Goal: Information Seeking & Learning: Learn about a topic

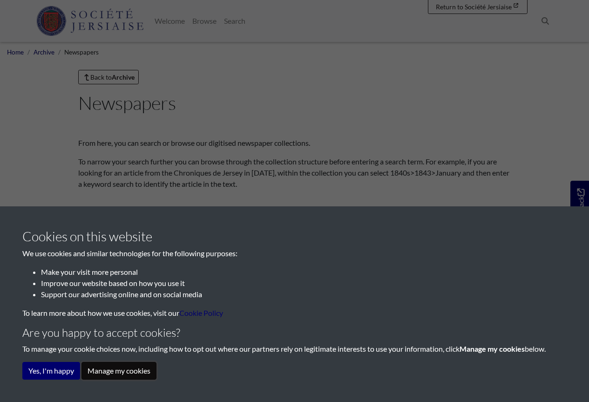
click at [103, 372] on button "Manage my cookies" at bounding box center [118, 371] width 75 height 18
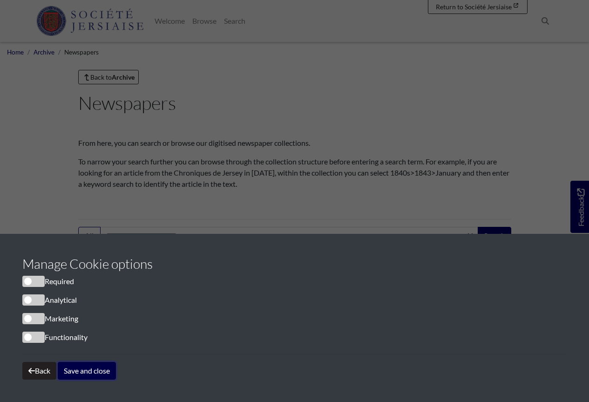
click at [94, 372] on button "Save and close" at bounding box center [87, 371] width 58 height 18
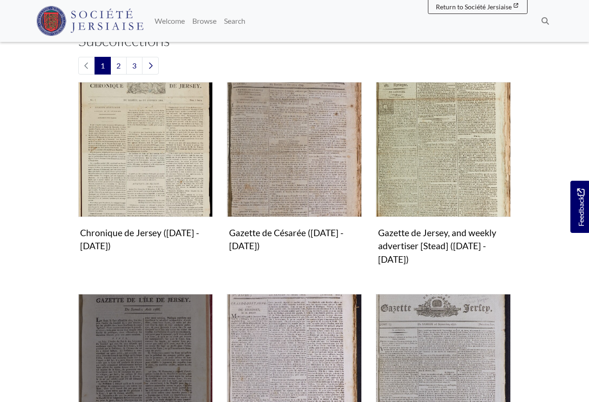
scroll to position [233, 0]
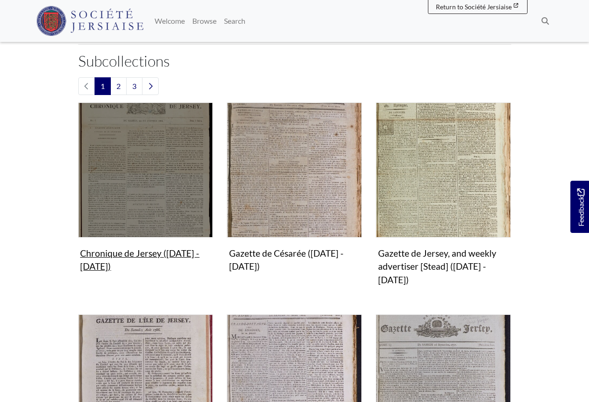
click at [160, 188] on img "Subcollection" at bounding box center [145, 169] width 135 height 135
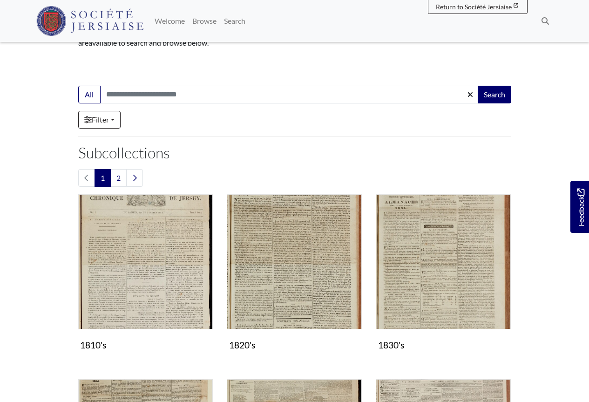
scroll to position [140, 0]
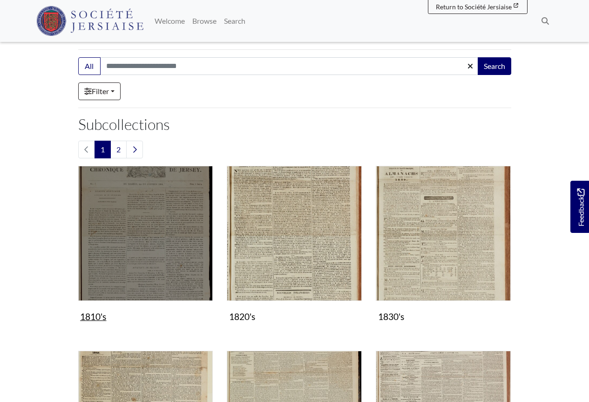
click at [138, 218] on img "Subcollection" at bounding box center [145, 233] width 135 height 135
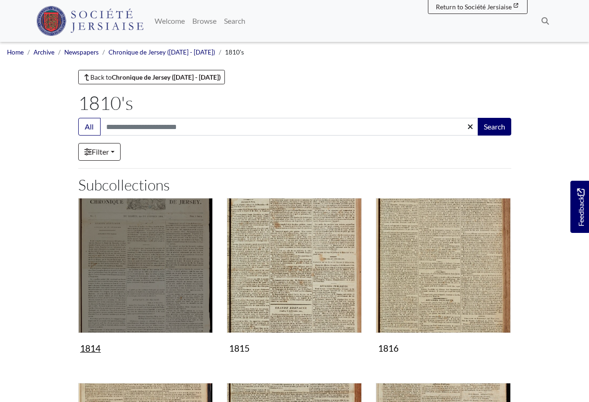
click at [154, 236] on img "Subcollection" at bounding box center [145, 265] width 135 height 135
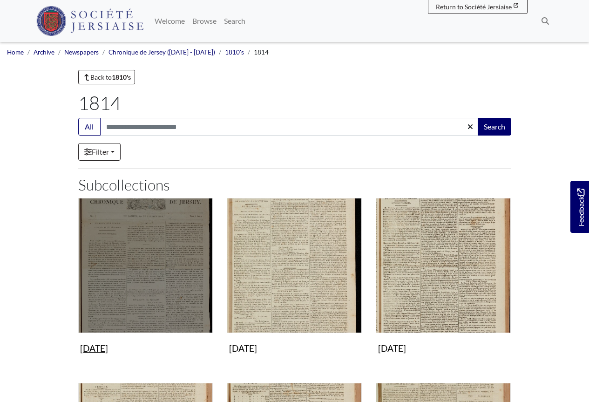
click at [115, 256] on img "Subcollection" at bounding box center [145, 265] width 135 height 135
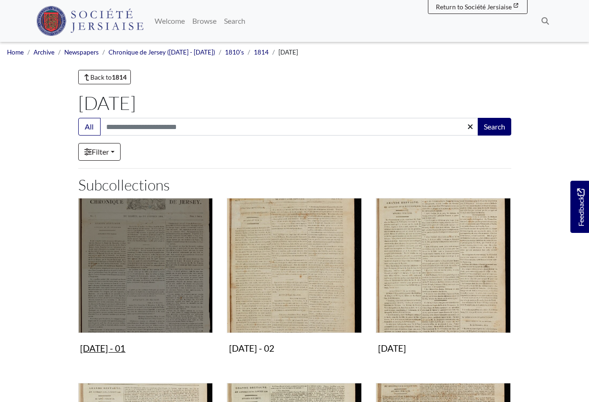
click at [181, 259] on img "Subcollection" at bounding box center [145, 265] width 135 height 135
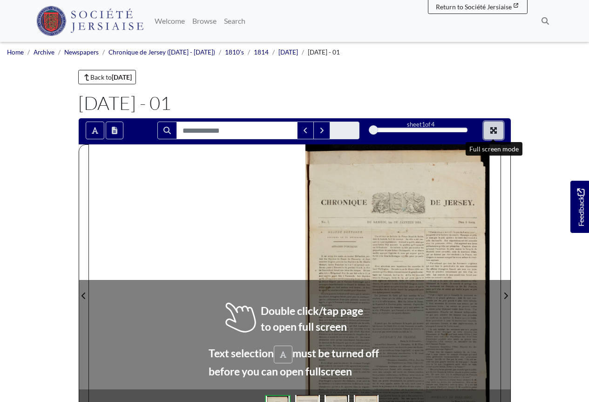
click at [490, 131] on icon "Full screen mode" at bounding box center [493, 130] width 7 height 7
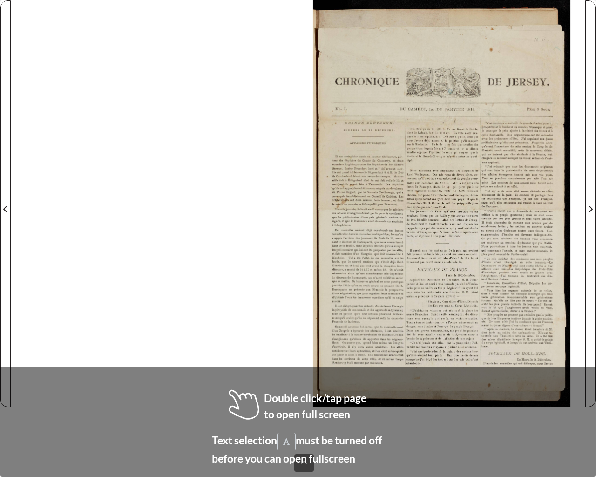
click at [273, 401] on div "sheet 1 of 4 1 *" at bounding box center [298, 238] width 596 height 477
click at [215, 300] on div at bounding box center [298, 203] width 574 height 406
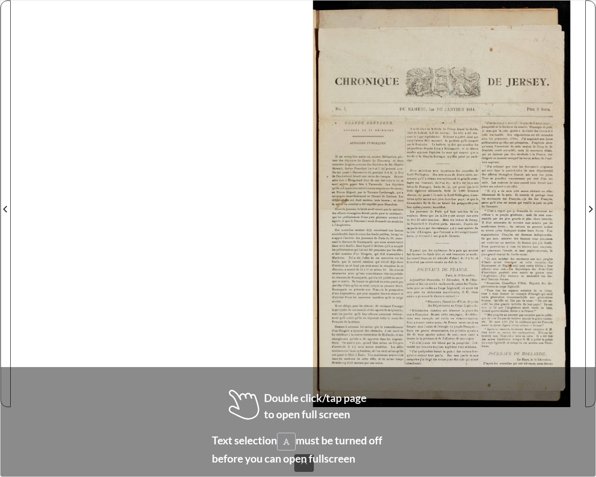
click at [215, 300] on div at bounding box center [298, 203] width 574 height 406
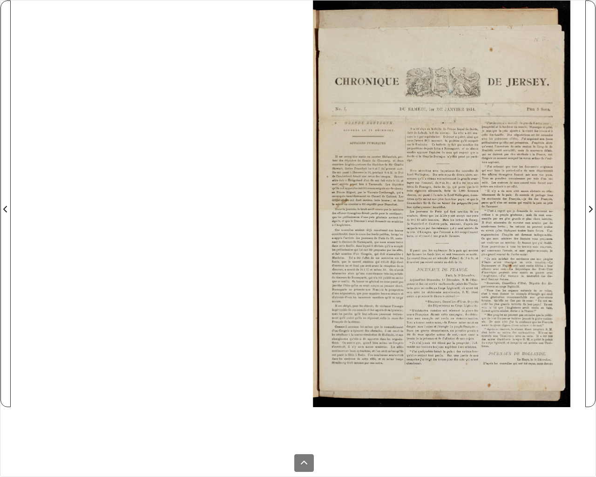
drag, startPoint x: 491, startPoint y: 274, endPoint x: 419, endPoint y: 337, distance: 96.0
click at [419, 337] on div at bounding box center [441, 203] width 287 height 406
click at [482, 185] on div at bounding box center [441, 203] width 287 height 406
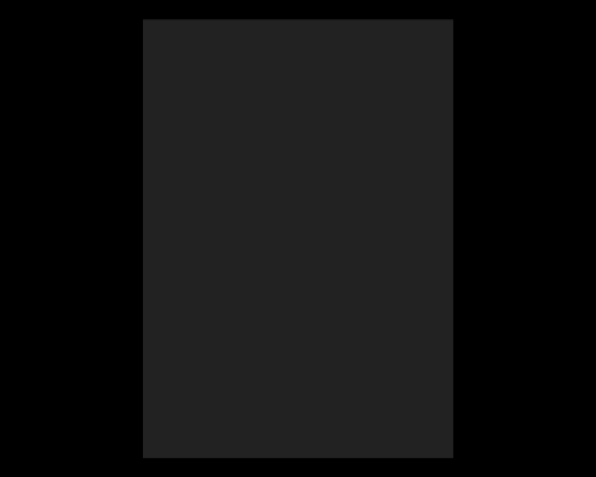
click at [482, 185] on div at bounding box center [443, 259] width 600 height 480
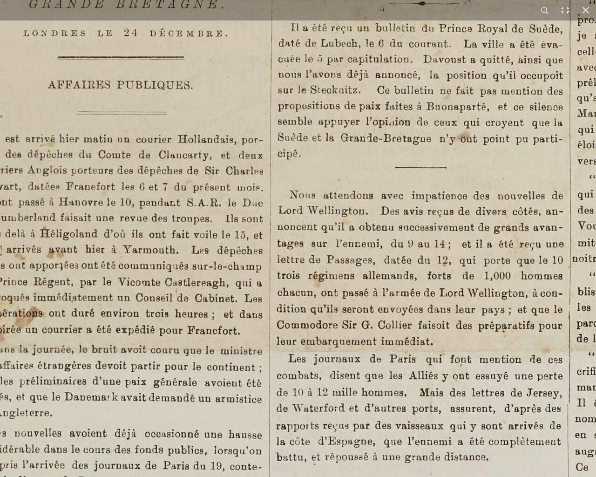
click at [398, 356] on img at bounding box center [415, 327] width 1151 height 1629
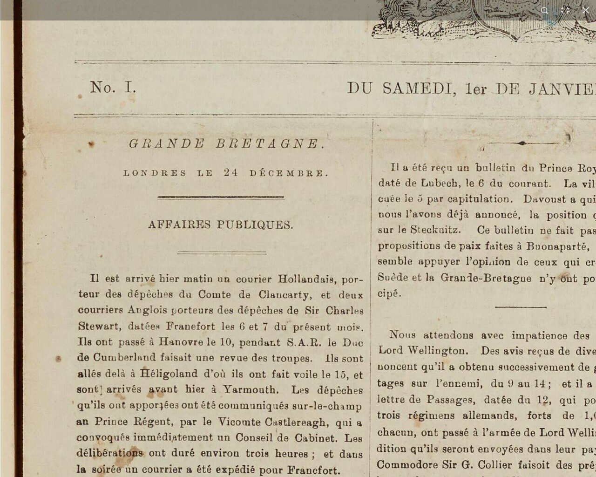
click at [206, 352] on img at bounding box center [515, 467] width 1151 height 1629
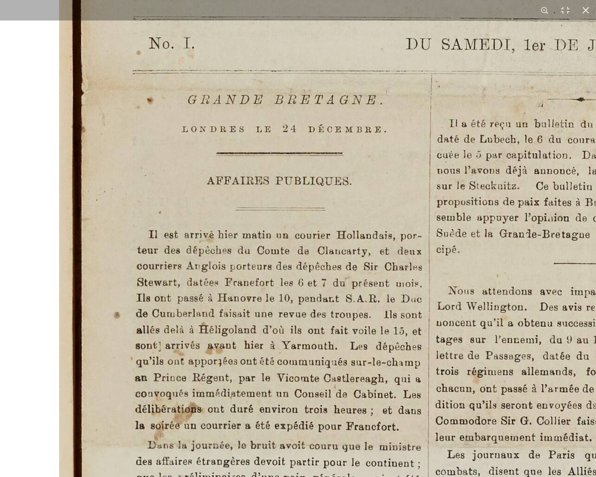
click at [307, 178] on img at bounding box center [574, 423] width 1151 height 1629
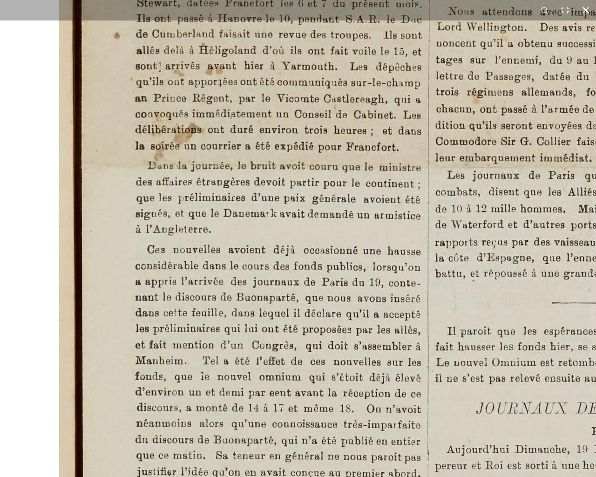
click at [582, 12] on button at bounding box center [585, 10] width 20 height 20
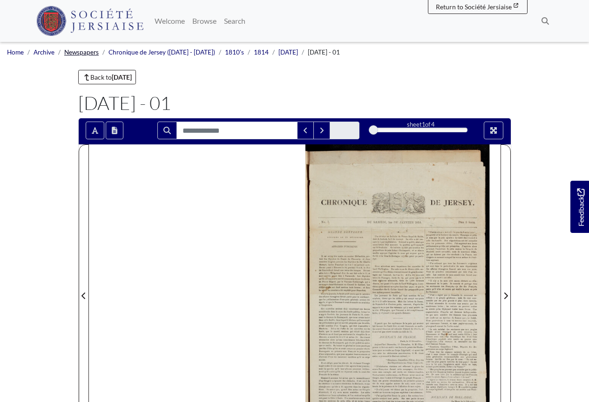
click at [78, 52] on link "Newspapers" at bounding box center [81, 51] width 34 height 7
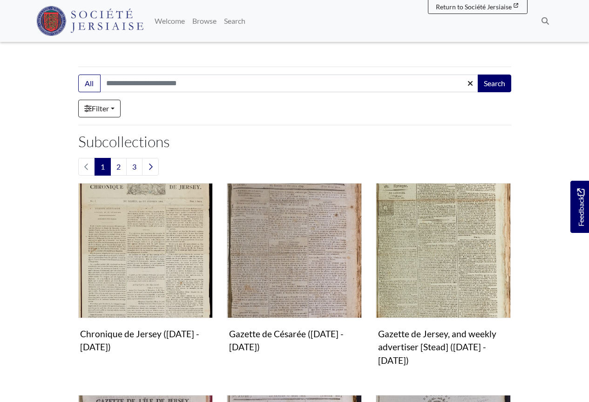
scroll to position [186, 0]
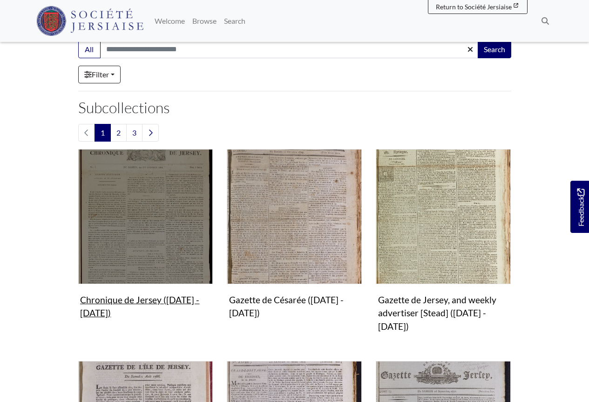
click at [107, 198] on img "Subcollection" at bounding box center [145, 216] width 135 height 135
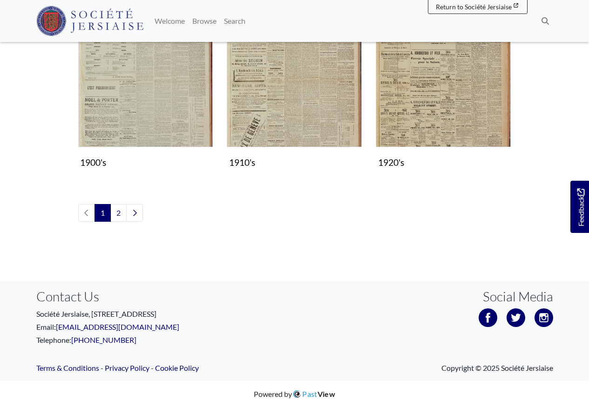
scroll to position [853, 0]
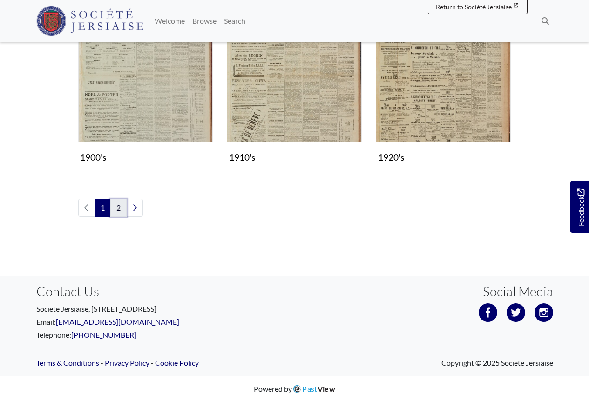
click at [124, 211] on link "2" at bounding box center [118, 208] width 16 height 18
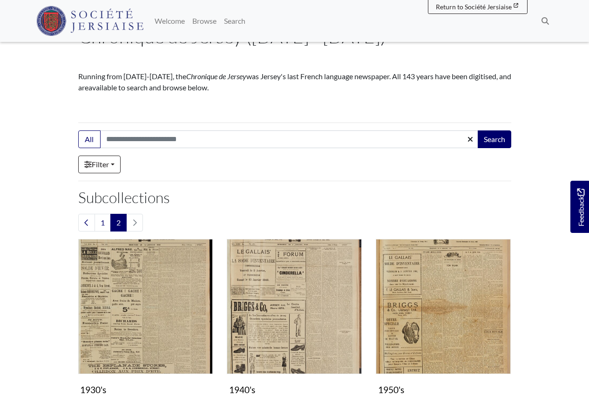
scroll to position [279, 0]
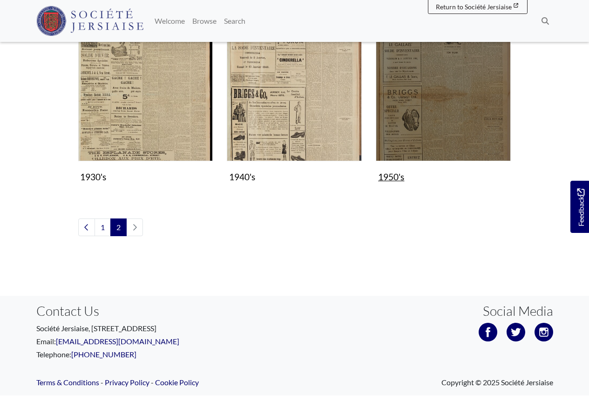
click at [447, 125] on img "Subcollection" at bounding box center [443, 93] width 135 height 135
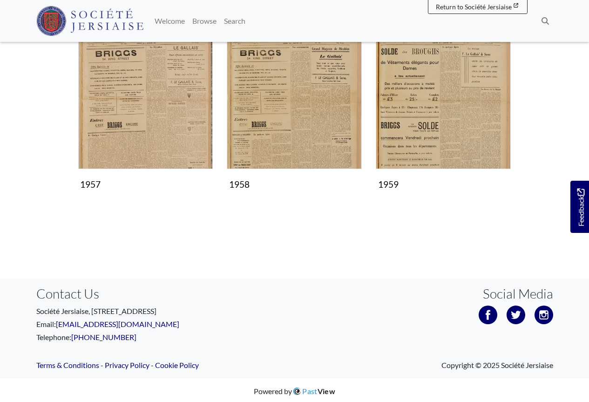
scroll to position [535, 0]
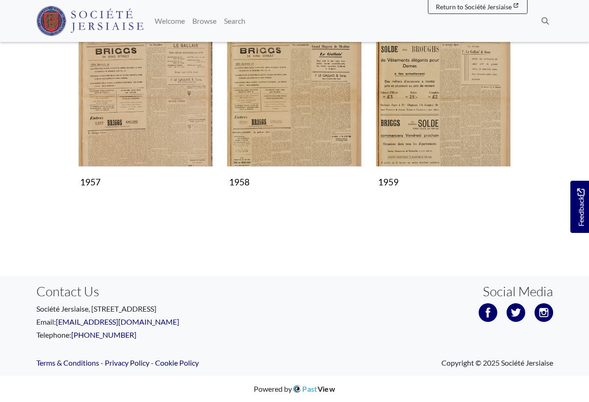
click at [514, 125] on div "1959 Collection" at bounding box center [443, 119] width 149 height 174
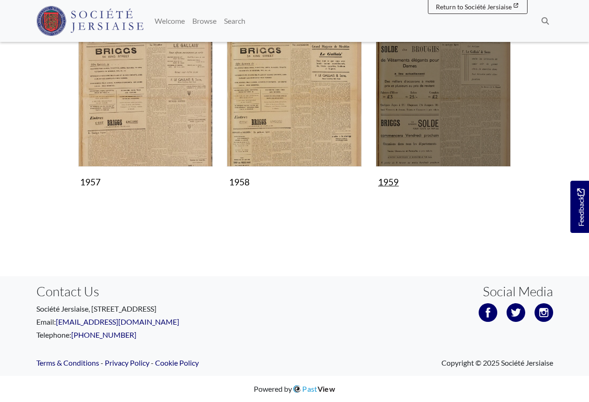
click at [487, 133] on img "Subcollection" at bounding box center [443, 99] width 135 height 135
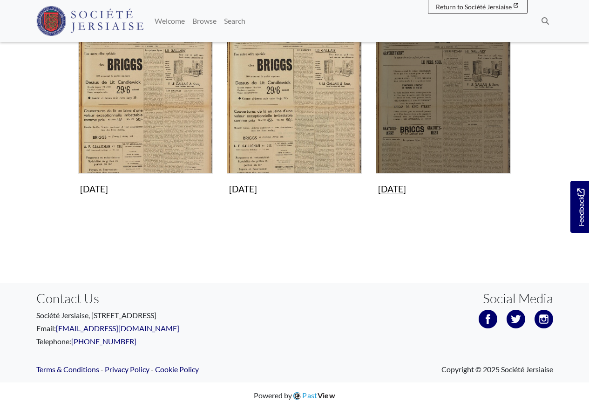
scroll to position [719, 0]
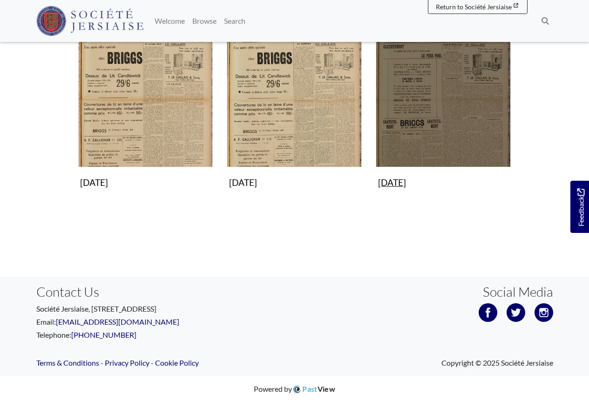
click at [421, 128] on img "Subcollection" at bounding box center [443, 99] width 135 height 135
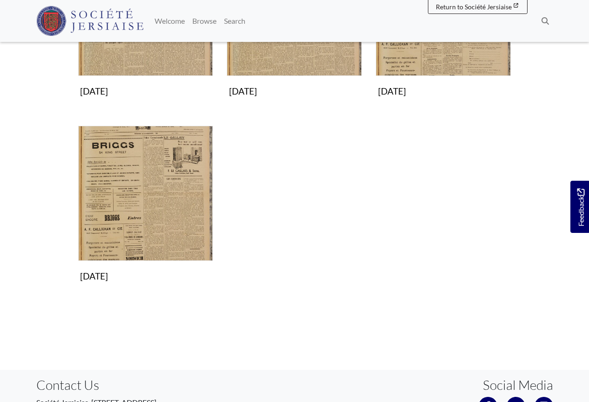
scroll to position [279, 0]
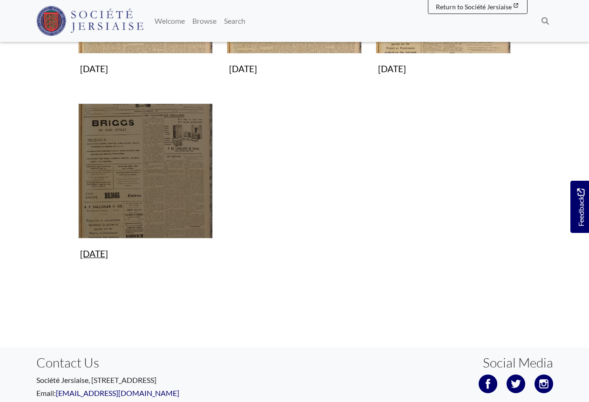
click at [150, 189] on img "Subcollection" at bounding box center [145, 170] width 135 height 135
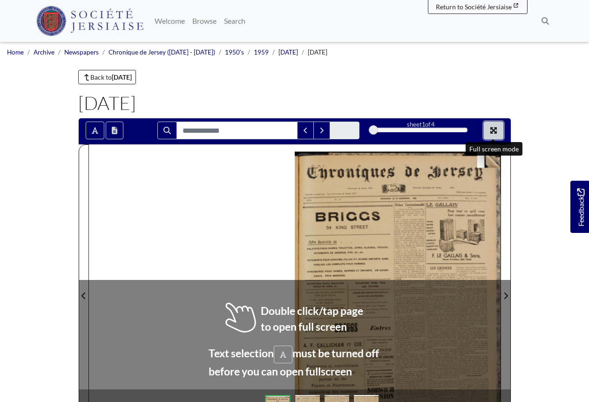
click at [495, 123] on button "Full screen mode" at bounding box center [493, 130] width 20 height 18
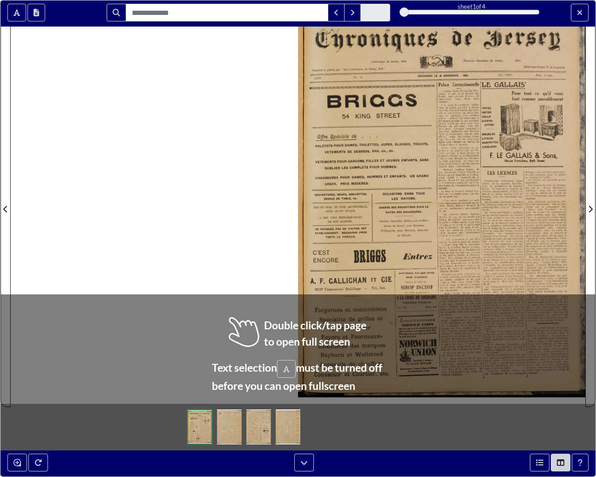
click at [374, 218] on div at bounding box center [441, 203] width 287 height 406
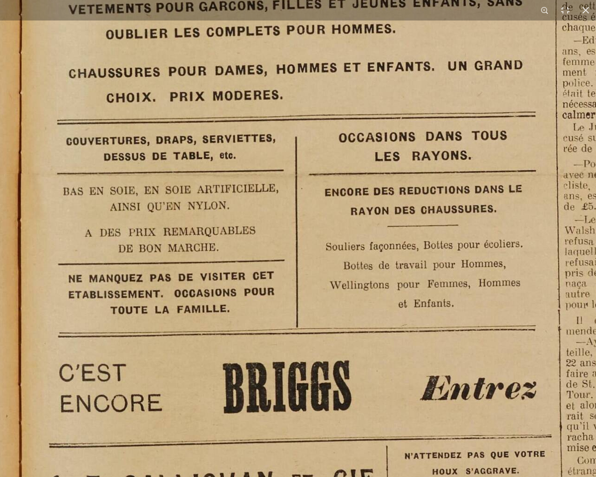
click at [512, 333] on img at bounding box center [574, 176] width 1151 height 1629
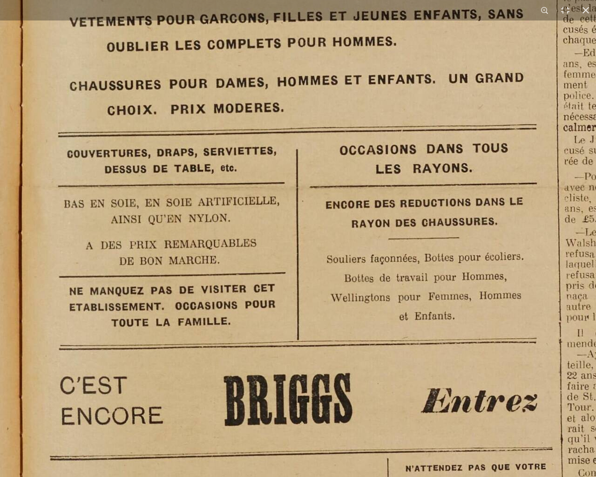
click at [296, 401] on img at bounding box center [575, 189] width 1151 height 1629
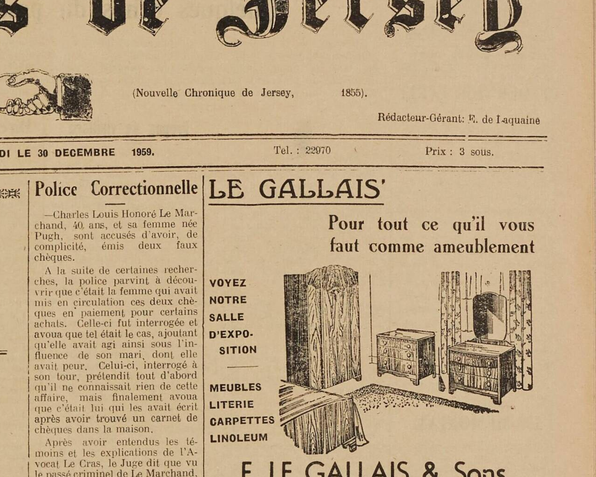
click at [588, 201] on html "Menu" at bounding box center [298, 238] width 596 height 477
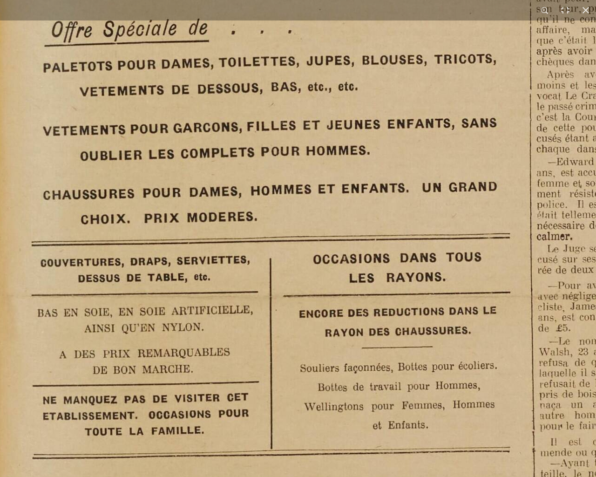
click at [455, 183] on img at bounding box center [548, 298] width 1151 height 1629
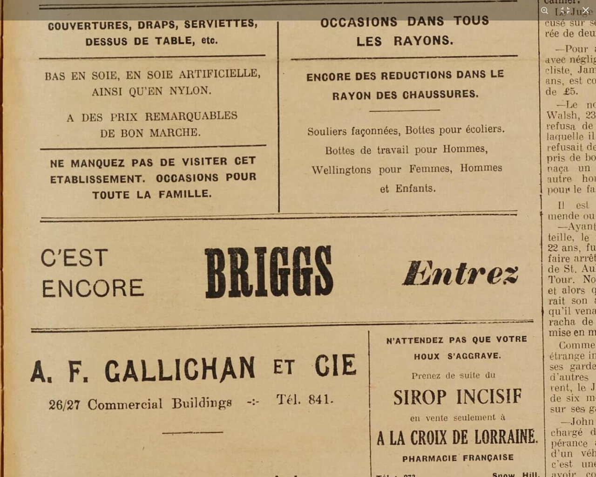
click at [430, 123] on img at bounding box center [556, 62] width 1151 height 1629
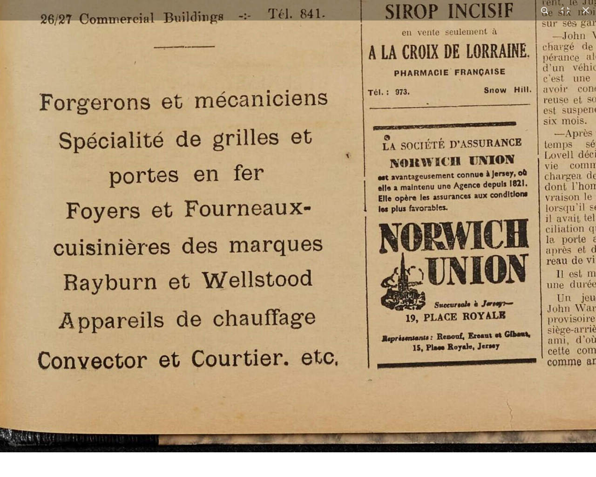
click at [542, 8] on button at bounding box center [544, 10] width 20 height 20
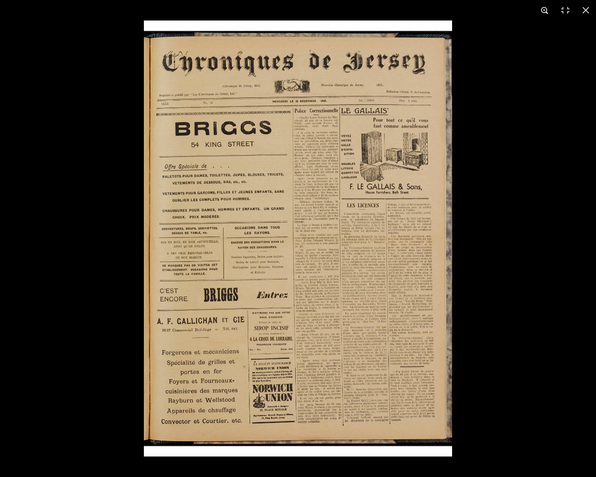
click at [548, 9] on button at bounding box center [544, 10] width 20 height 20
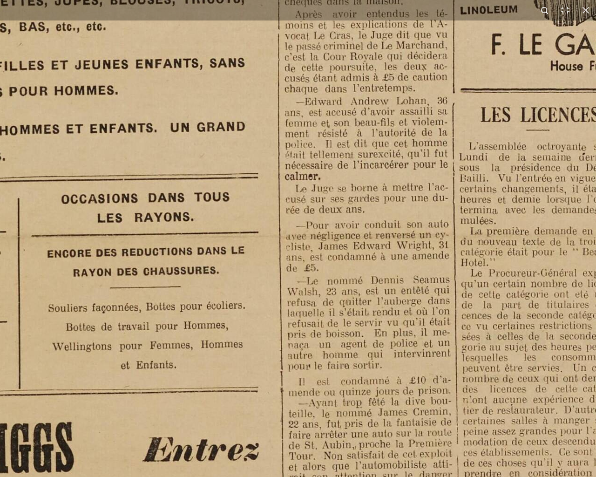
click at [548, 9] on button at bounding box center [544, 10] width 20 height 20
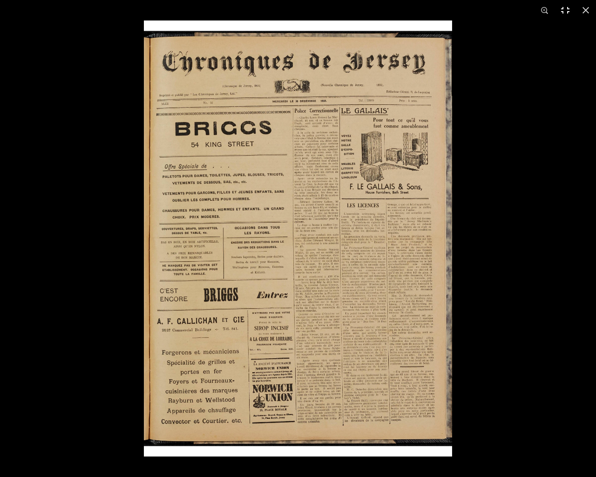
click at [561, 8] on button at bounding box center [565, 10] width 20 height 20
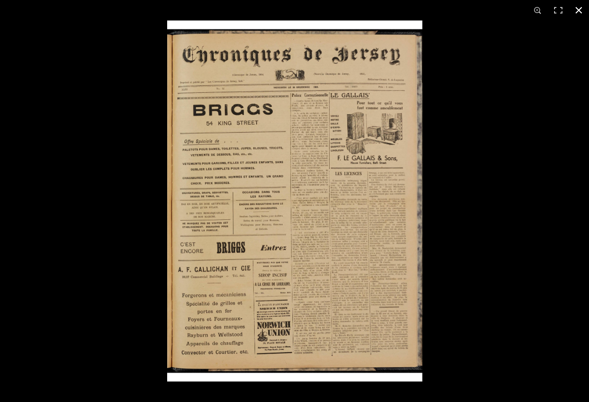
click at [580, 11] on button at bounding box center [578, 10] width 20 height 20
